Goal: Task Accomplishment & Management: Use online tool/utility

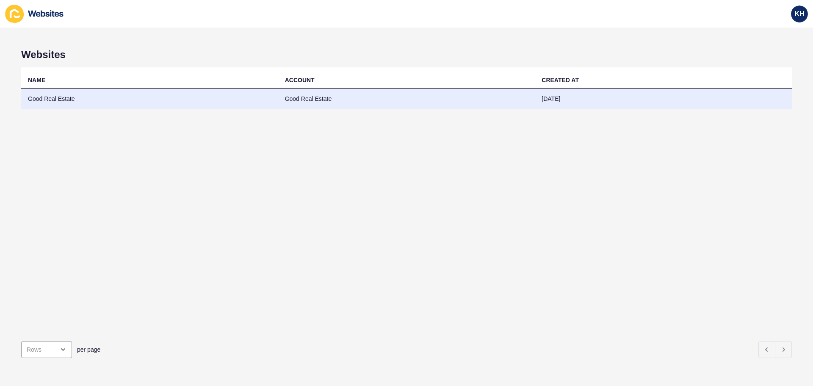
click at [57, 102] on td "Good Real Estate" at bounding box center [149, 99] width 257 height 21
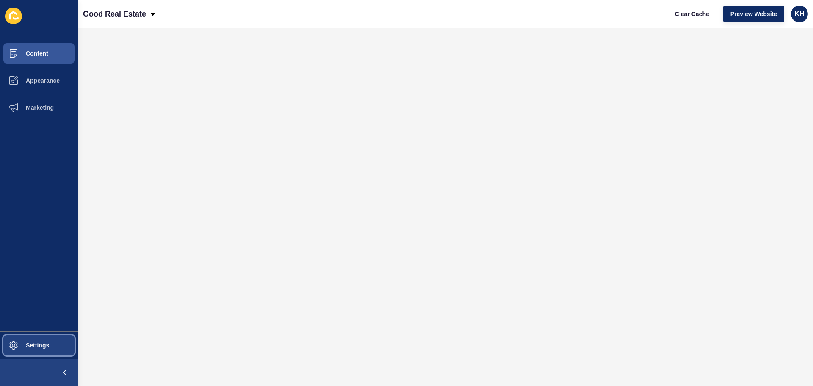
click at [39, 349] on button "Settings" at bounding box center [39, 345] width 78 height 27
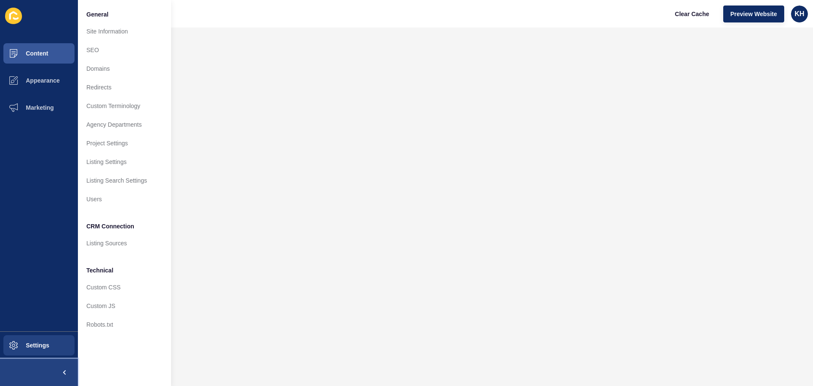
click at [58, 375] on span at bounding box center [64, 372] width 27 height 27
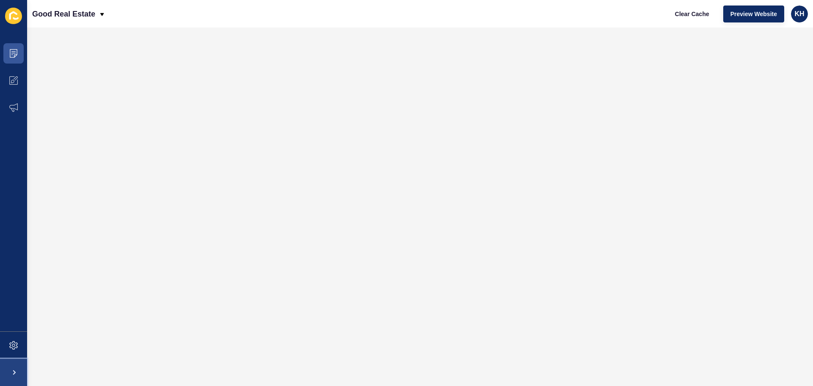
click at [15, 373] on span at bounding box center [13, 372] width 27 height 27
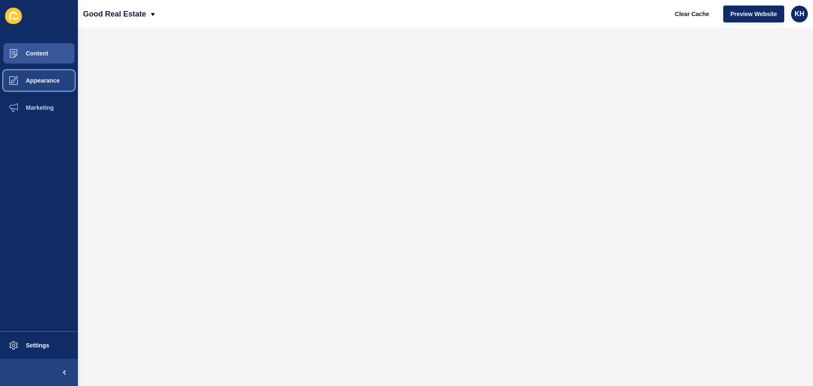
click at [46, 83] on span "Appearance" at bounding box center [29, 80] width 61 height 7
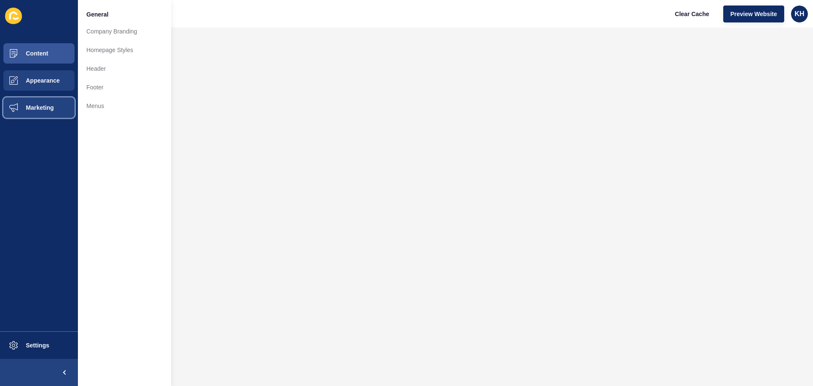
click at [43, 113] on button "Marketing" at bounding box center [39, 107] width 78 height 27
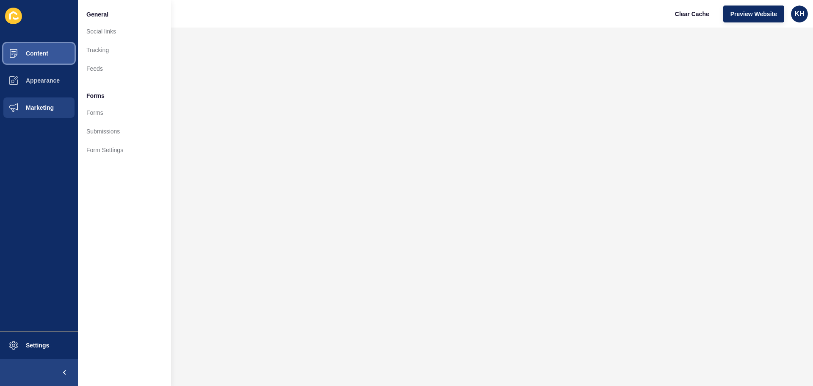
click at [41, 54] on span "Content" at bounding box center [24, 53] width 50 height 7
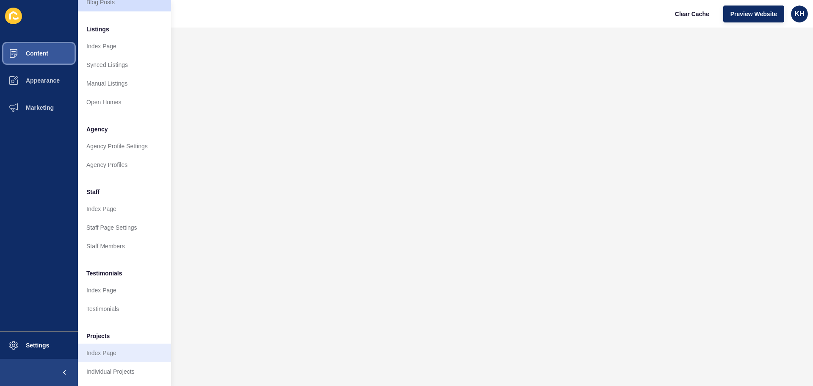
scroll to position [117, 0]
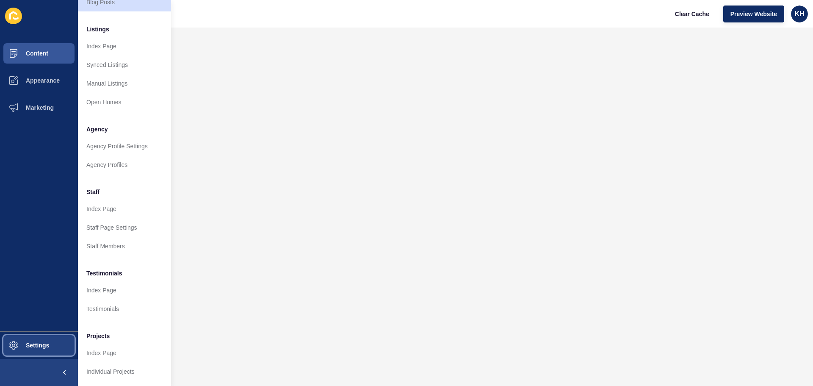
click at [43, 347] on span "Settings" at bounding box center [24, 345] width 50 height 7
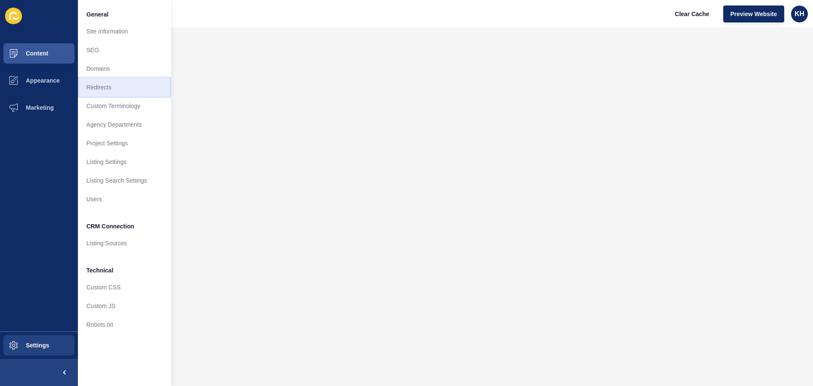
click at [104, 89] on link "Redirects" at bounding box center [124, 87] width 93 height 19
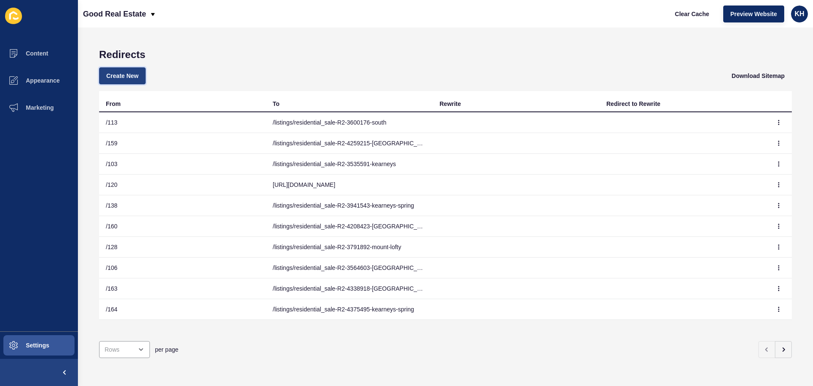
click at [118, 76] on span "Create New" at bounding box center [122, 76] width 32 height 8
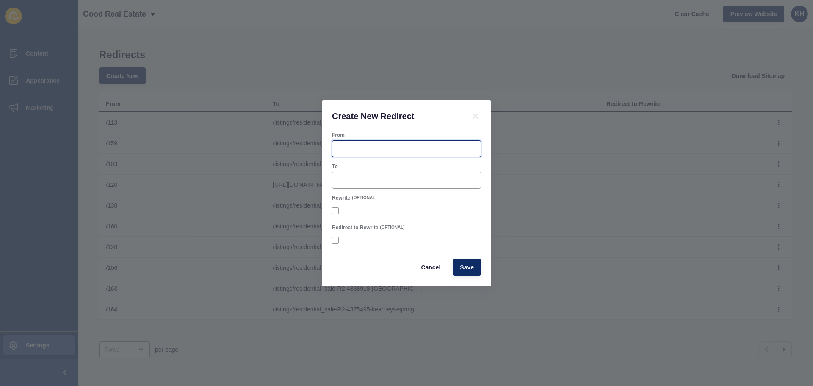
click at [341, 148] on input "From" at bounding box center [407, 148] width 138 height 8
type input "179"
click at [355, 181] on input "To" at bounding box center [407, 180] width 138 height 8
paste input "listings/residential_sale-R2-4661466-east-[GEOGRAPHIC_DATA]"
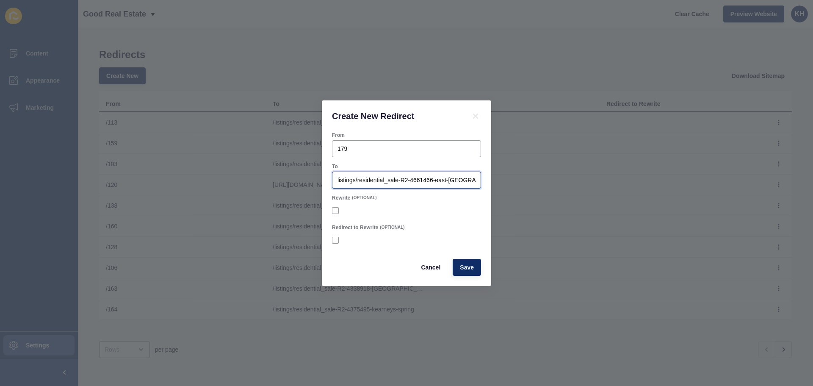
scroll to position [0, 3]
type input "listings/residential_sale-R2-4661466-east-[GEOGRAPHIC_DATA]"
click at [467, 269] on span "Save" at bounding box center [467, 267] width 14 height 8
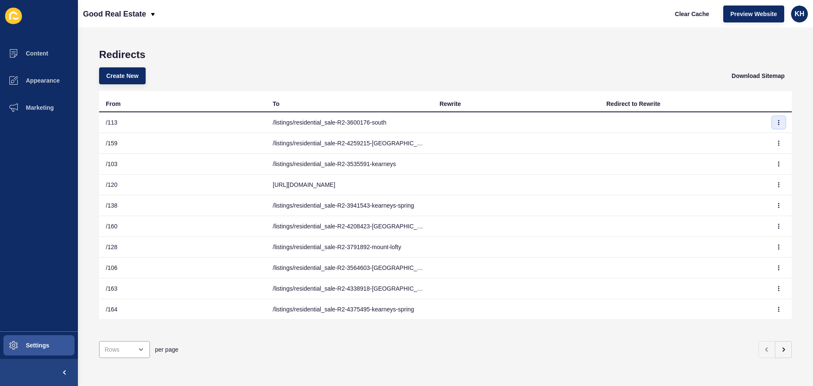
click at [776, 122] on icon "button" at bounding box center [778, 122] width 5 height 5
click at [737, 141] on link "Edit" at bounding box center [749, 139] width 59 height 19
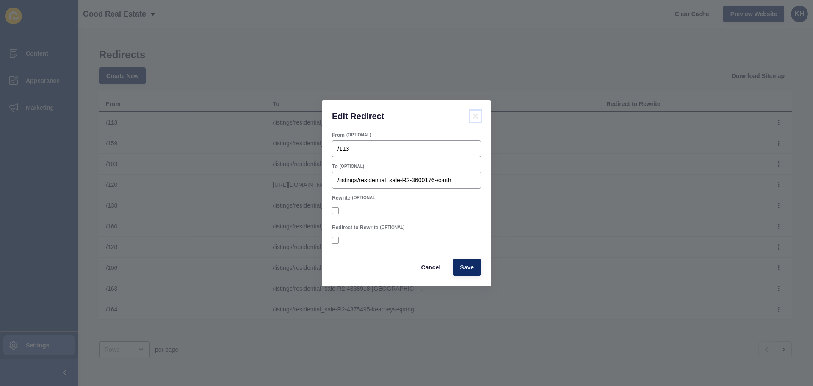
click at [477, 116] on icon at bounding box center [475, 116] width 5 height 5
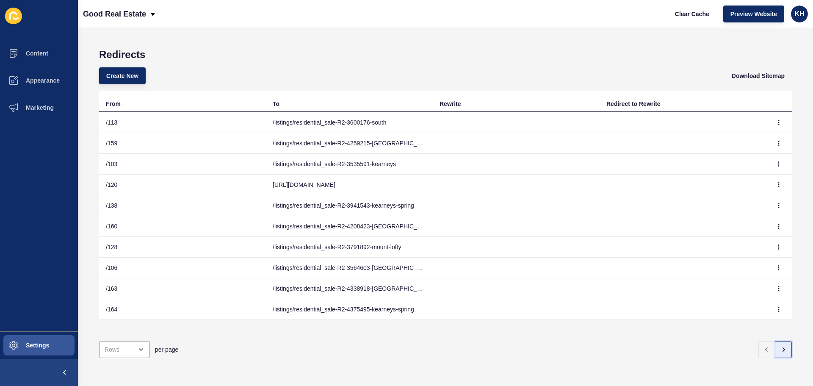
click at [780, 346] on icon "button" at bounding box center [783, 349] width 7 height 7
